Goal: Transaction & Acquisition: Purchase product/service

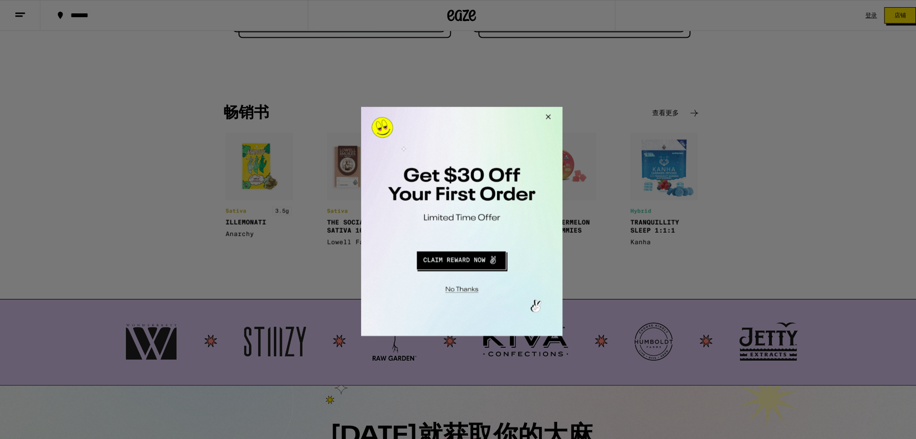
click at [547, 113] on button "Close Modal" at bounding box center [545, 117] width 26 height 23
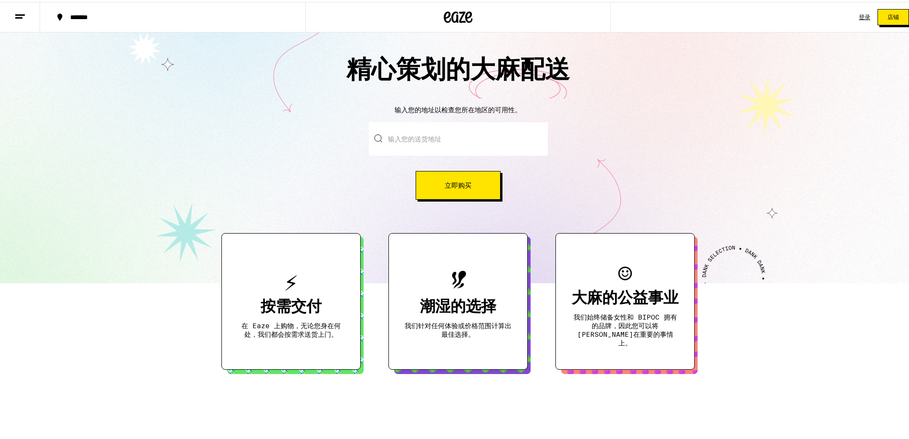
click at [23, 16] on icon at bounding box center [19, 14] width 11 height 11
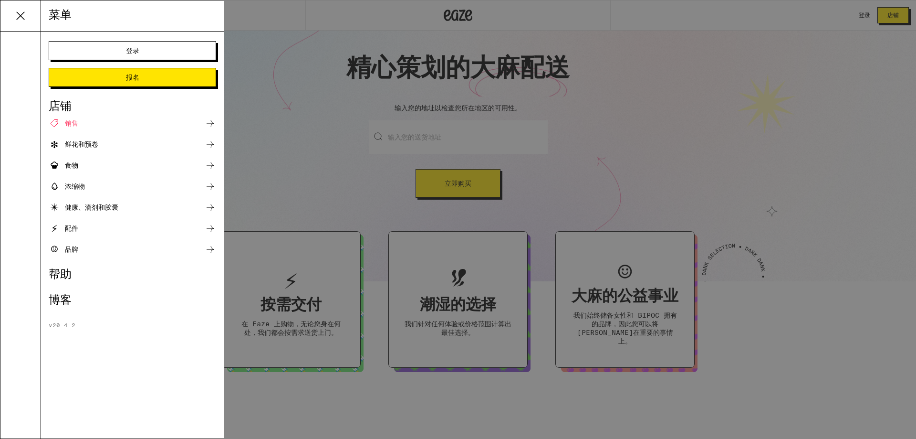
click at [70, 121] on font "销售" at bounding box center [71, 123] width 13 height 8
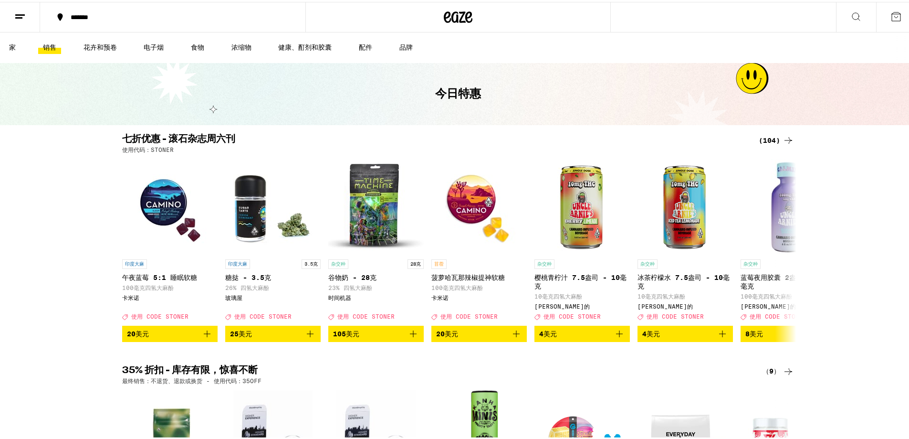
click at [142, 37] on ul "家 销售 花卉和预卷 电子烟 食物 浓缩物 健康、酊剂和胶囊 配件 品牌" at bounding box center [458, 46] width 916 height 31
click at [151, 42] on font "电子烟" at bounding box center [154, 46] width 20 height 8
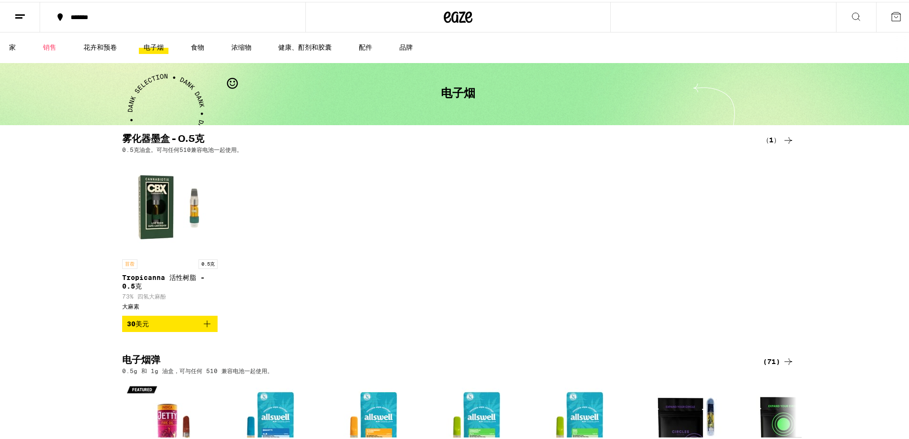
click at [611, 198] on div "苜蓿 0.5克 Tropicanna 活性树脂 - 0.5克 73% 四氢大麻酚 大麻素 30美元" at bounding box center [458, 243] width 687 height 173
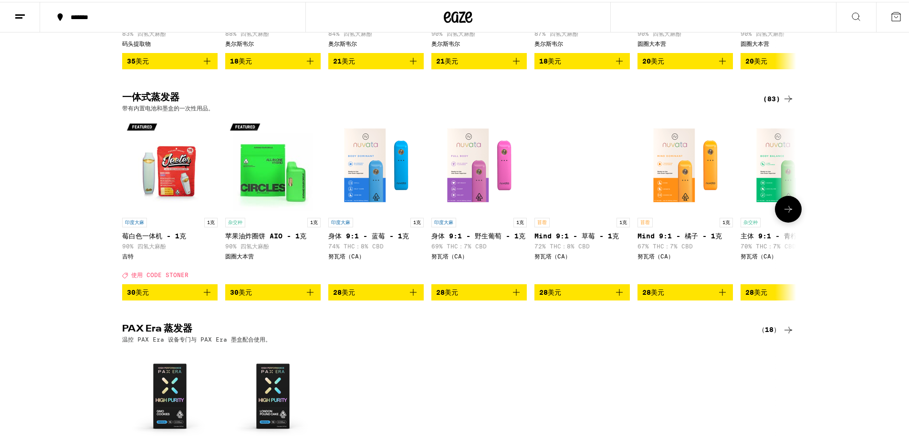
scroll to position [477, 0]
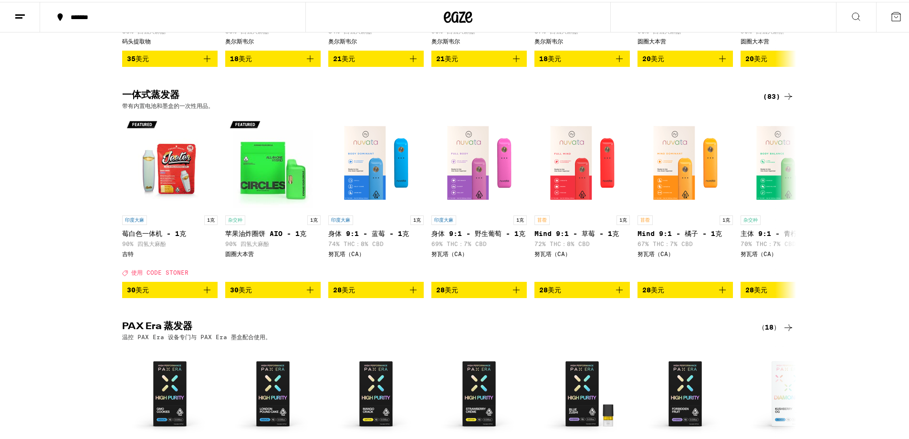
click at [868, 165] on div "一体式蒸发器 (83) 带有内置电池和墨盒的一次性用品。 印度大麻 1克 莓白色一体机 - 1克 90% 四氢大麻酚 吉特 Deal Created with…" at bounding box center [458, 192] width 916 height 207
